Goal: Information Seeking & Learning: Learn about a topic

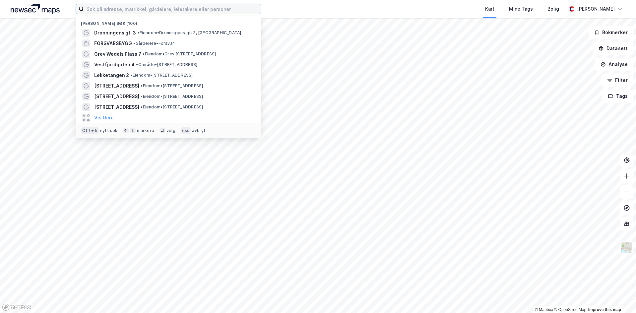
click at [172, 11] on input at bounding box center [172, 9] width 177 height 10
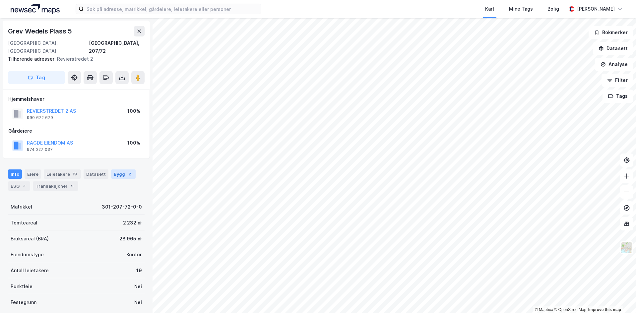
click at [126, 171] on div "2" at bounding box center [129, 174] width 7 height 7
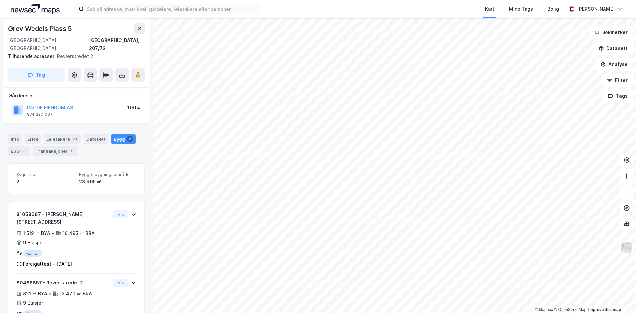
scroll to position [51, 0]
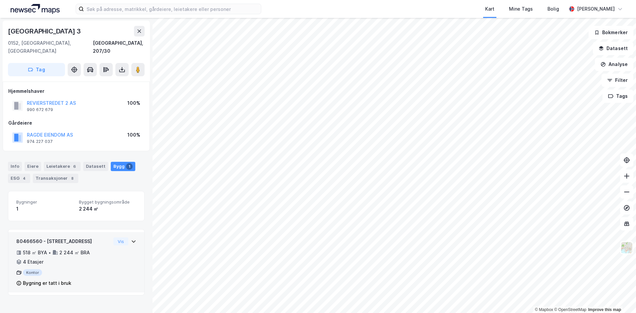
click at [131, 239] on icon at bounding box center [133, 241] width 5 height 5
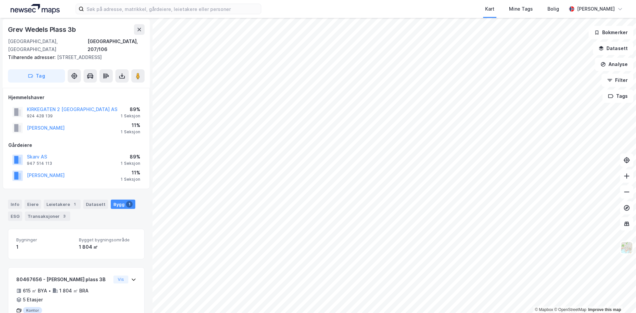
scroll to position [22, 0]
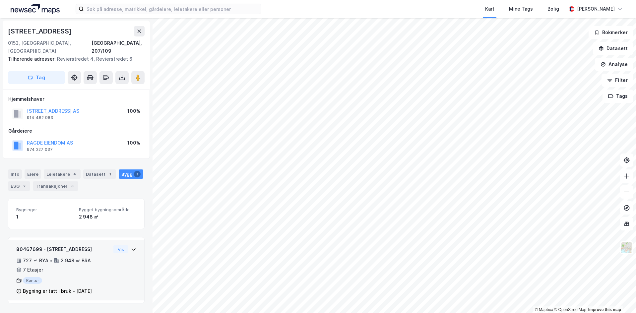
click at [41, 266] on div "7 Etasjer" at bounding box center [33, 270] width 20 height 8
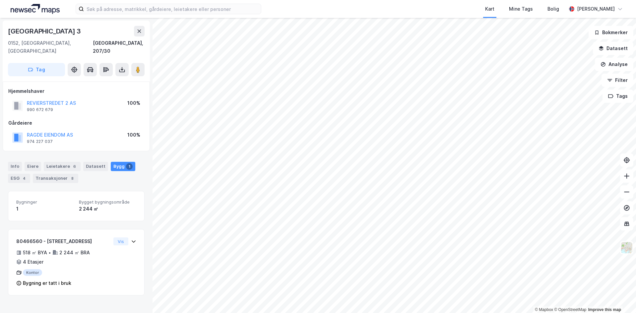
click at [133, 32] on div "[GEOGRAPHIC_DATA] 3" at bounding box center [76, 31] width 137 height 11
click at [138, 31] on icon at bounding box center [139, 31] width 5 height 5
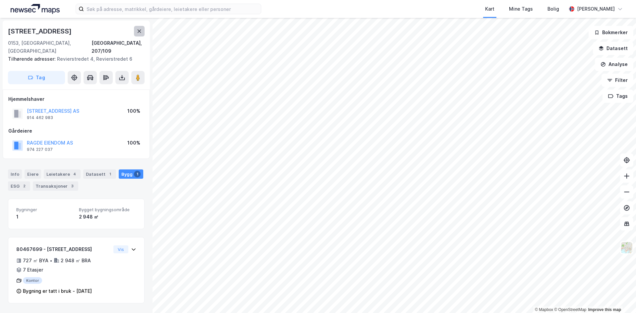
click at [138, 30] on icon at bounding box center [139, 31] width 5 height 5
